Goal: Task Accomplishment & Management: Manage account settings

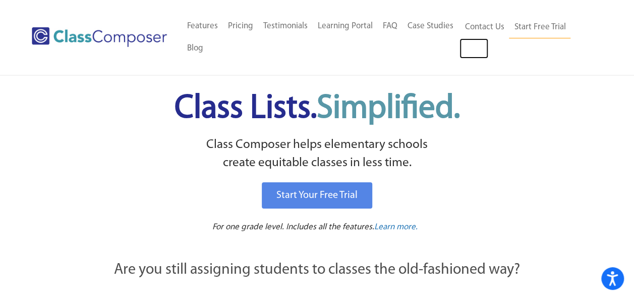
click at [474, 49] on link "Log In" at bounding box center [474, 48] width 29 height 20
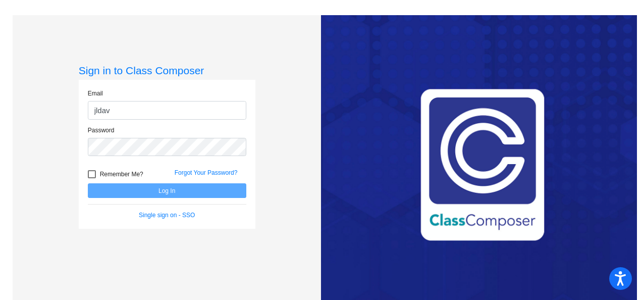
type input "[EMAIL_ADDRESS][DOMAIN_NAME]"
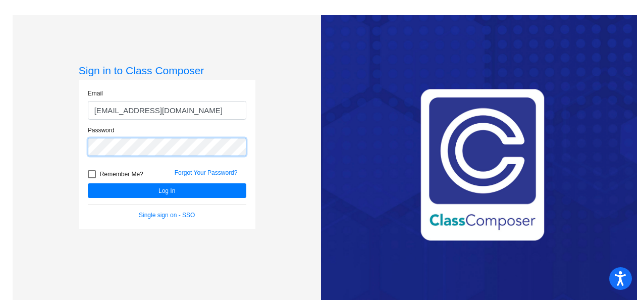
click at [88, 183] on button "Log In" at bounding box center [167, 190] width 158 height 15
click at [189, 170] on link "Forgot Your Password?" at bounding box center [206, 172] width 63 height 7
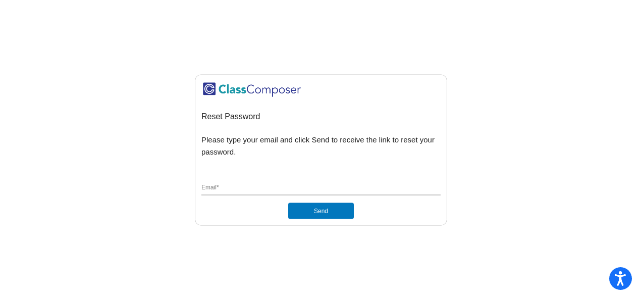
click at [228, 183] on div "Email *" at bounding box center [320, 185] width 239 height 19
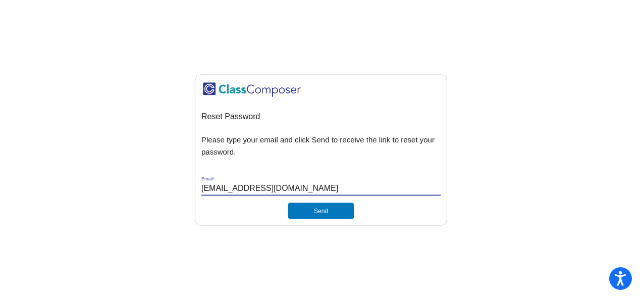
type input "[EMAIL_ADDRESS][DOMAIN_NAME]"
click at [288, 202] on button "Send" at bounding box center [321, 210] width 66 height 16
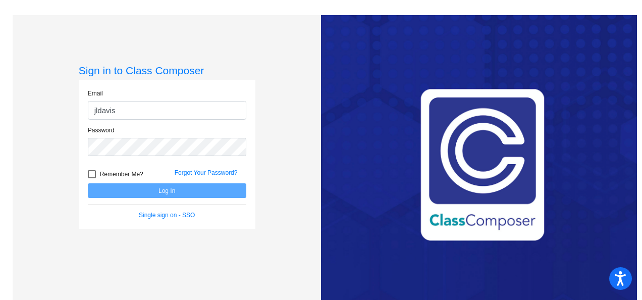
type input "[EMAIL_ADDRESS][DOMAIN_NAME]"
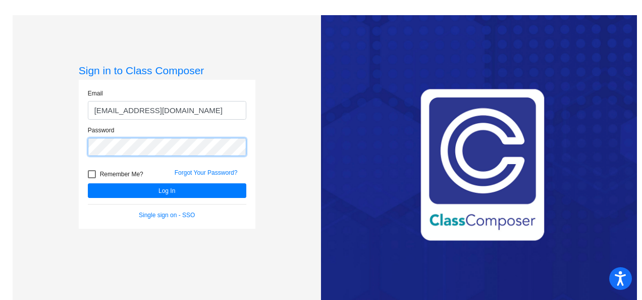
click at [88, 183] on button "Log In" at bounding box center [167, 190] width 158 height 15
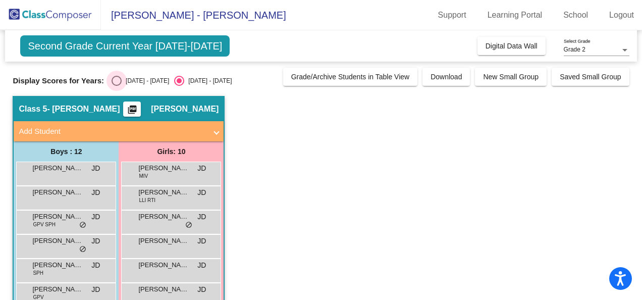
click at [112, 79] on div "Select an option" at bounding box center [117, 81] width 10 height 10
click at [116, 86] on input "2024 - 2025" at bounding box center [116, 86] width 1 height 1
radio input "true"
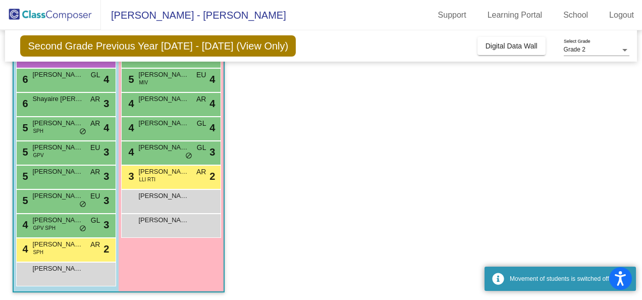
scroll to position [169, 0]
